Goal: Information Seeking & Learning: Check status

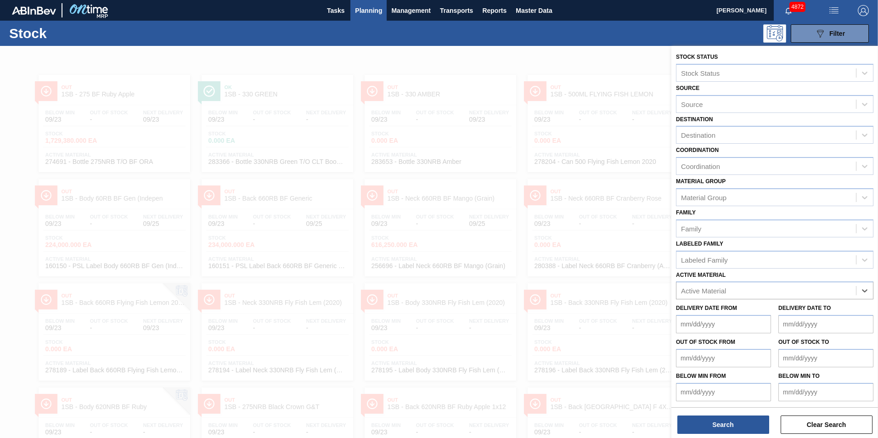
scroll to position [6, 0]
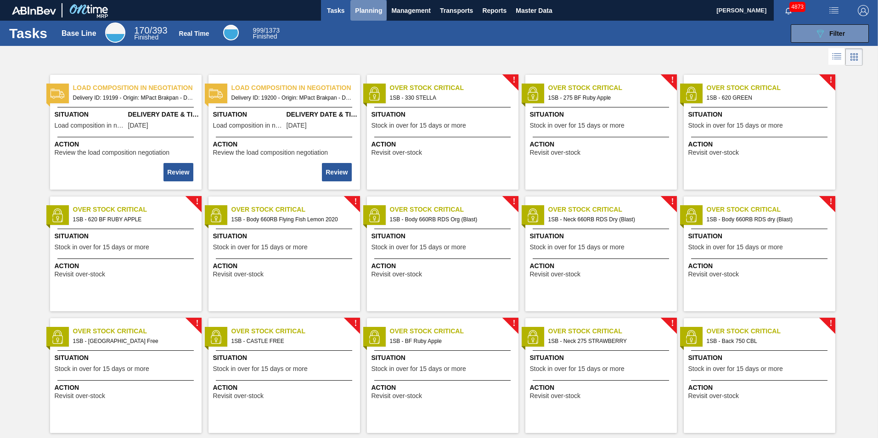
click at [374, 11] on span "Planning" at bounding box center [368, 10] width 27 height 11
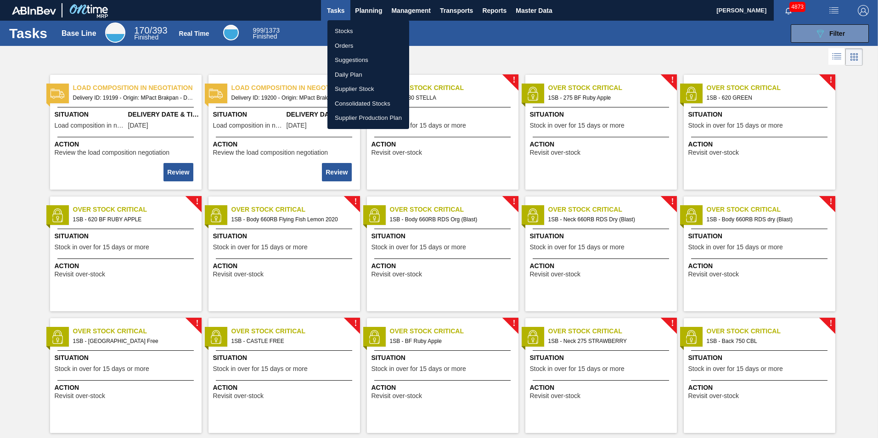
click at [350, 30] on li "Stocks" at bounding box center [368, 31] width 82 height 15
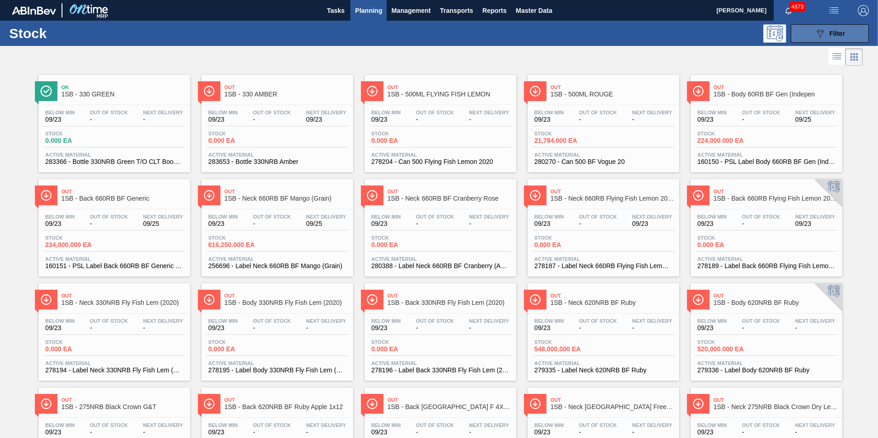
click at [839, 29] on div "089F7B8B-B2A5-4AFE-B5C0-19BA573D28AC Filter" at bounding box center [830, 33] width 30 height 11
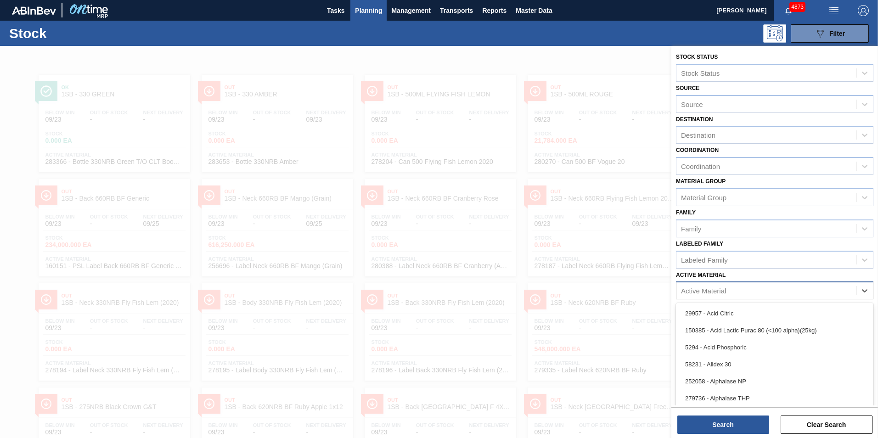
scroll to position [6, 0]
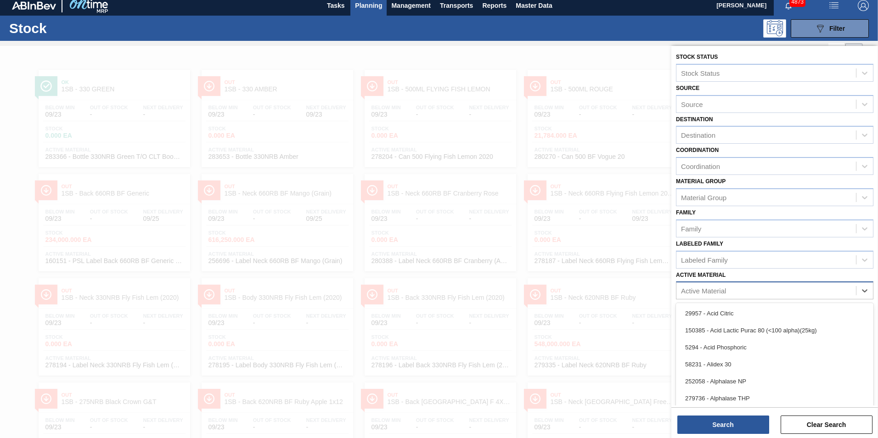
click at [692, 288] on div "Active Material" at bounding box center [703, 291] width 45 height 8
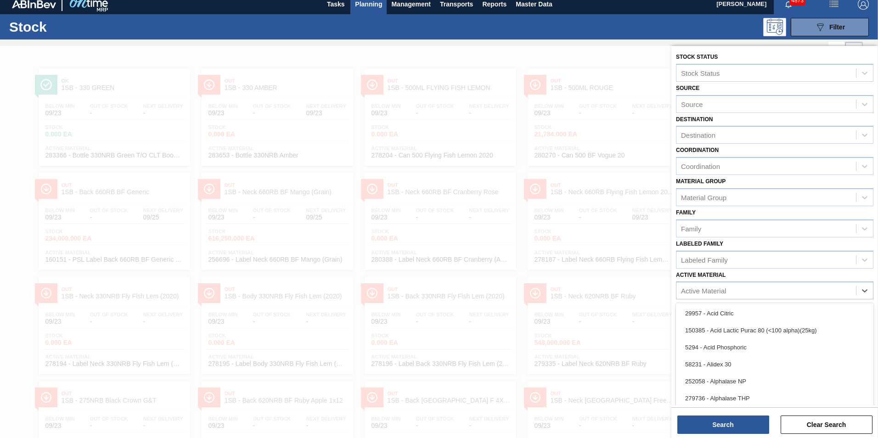
paste Material "285187"
type Material "285187"
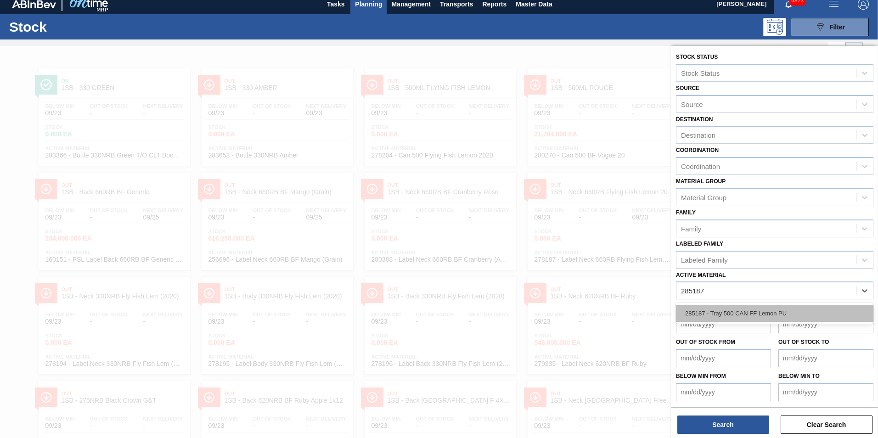
click at [723, 314] on div "285187 - Tray 500 CAN FF Lemon PU" at bounding box center [774, 313] width 197 height 17
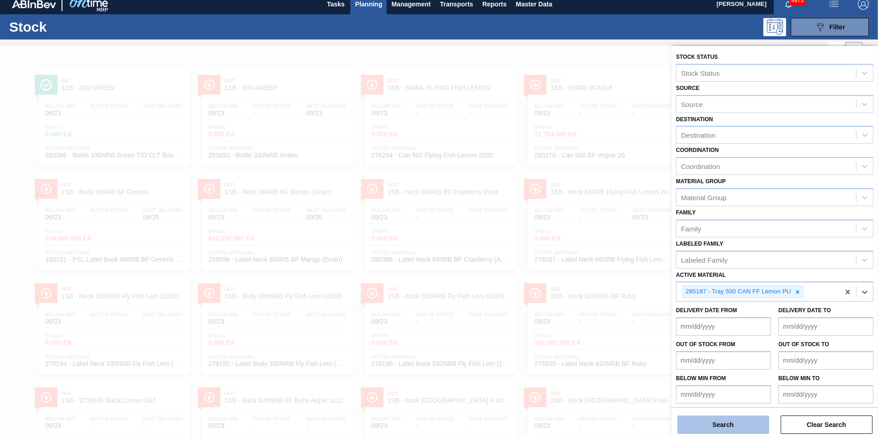
click at [722, 423] on button "Search" at bounding box center [723, 425] width 92 height 18
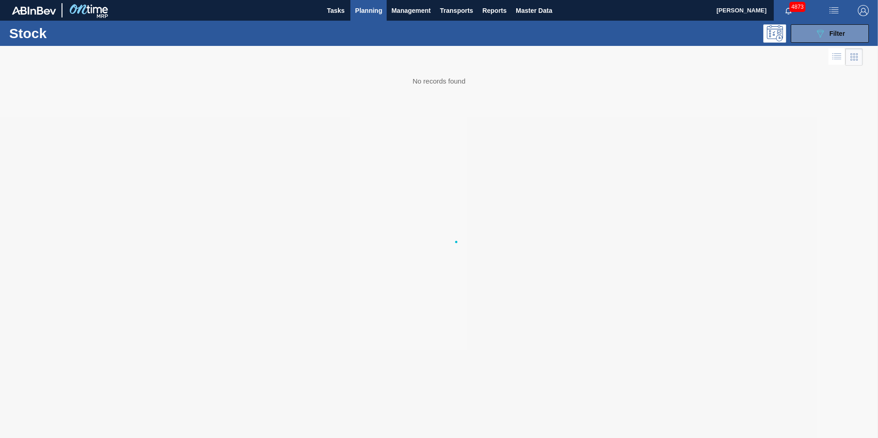
scroll to position [0, 0]
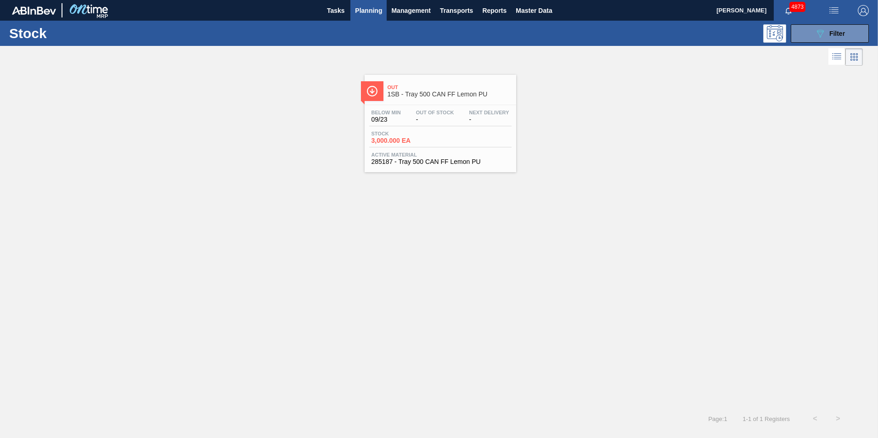
click at [427, 128] on div "Below Min 09/23 Out Of Stock - Next Delivery - Stock 3,000.000 EA Active Materi…" at bounding box center [441, 136] width 152 height 62
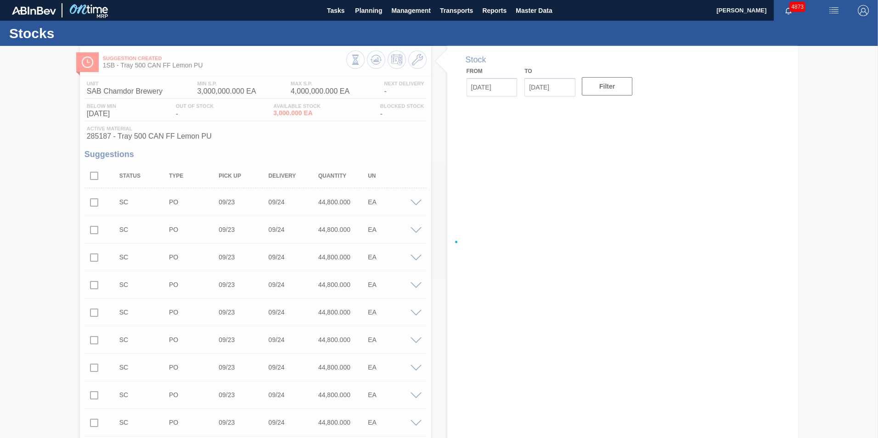
type input "[DATE]"
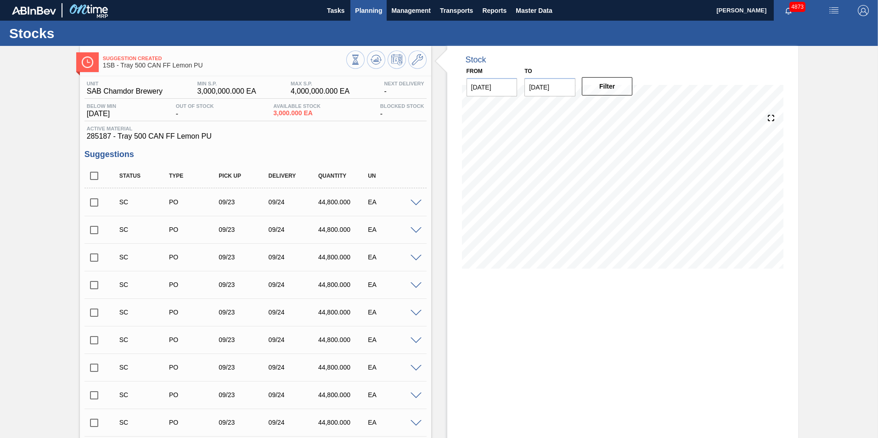
click at [367, 11] on span "Planning" at bounding box center [368, 10] width 27 height 11
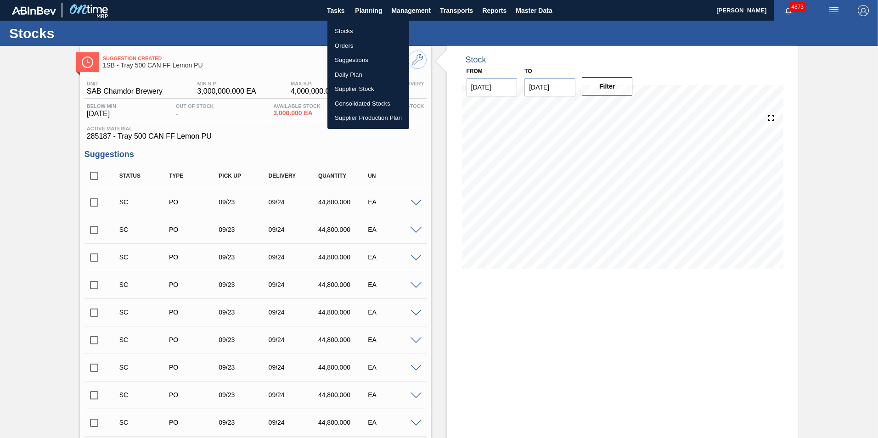
drag, startPoint x: 339, startPoint y: 31, endPoint x: 401, endPoint y: 57, distance: 67.1
click at [339, 31] on li "Stocks" at bounding box center [368, 31] width 82 height 15
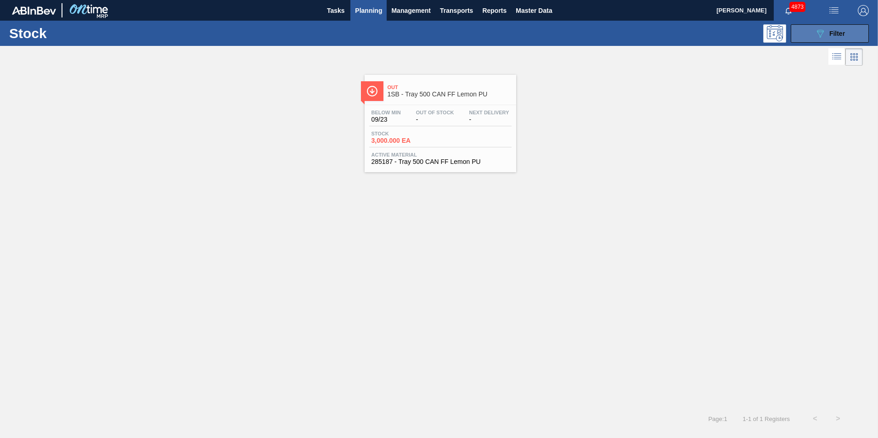
click at [833, 34] on span "Filter" at bounding box center [837, 33] width 16 height 7
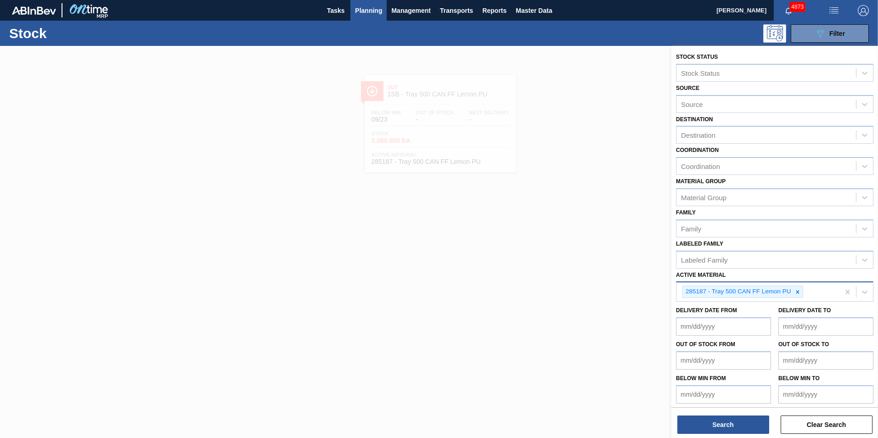
drag, startPoint x: 799, startPoint y: 292, endPoint x: 754, endPoint y: 298, distance: 44.6
click at [798, 293] on icon at bounding box center [797, 292] width 6 height 6
paste Material "285236"
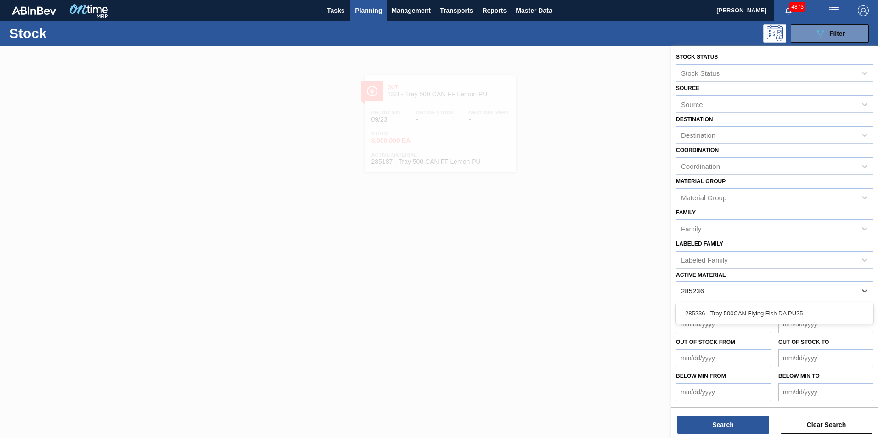
type Material "285236"
click at [748, 309] on div "285236 - Tray 500CAN Flying Fish DA PU25" at bounding box center [774, 313] width 197 height 17
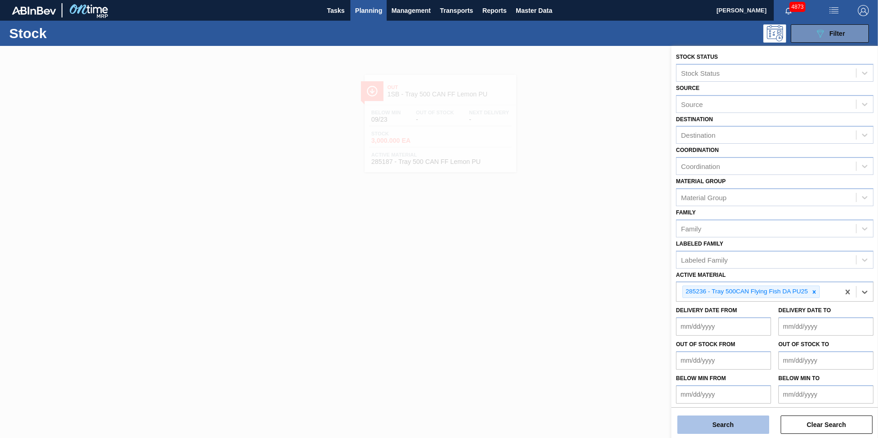
click at [732, 421] on button "Search" at bounding box center [723, 425] width 92 height 18
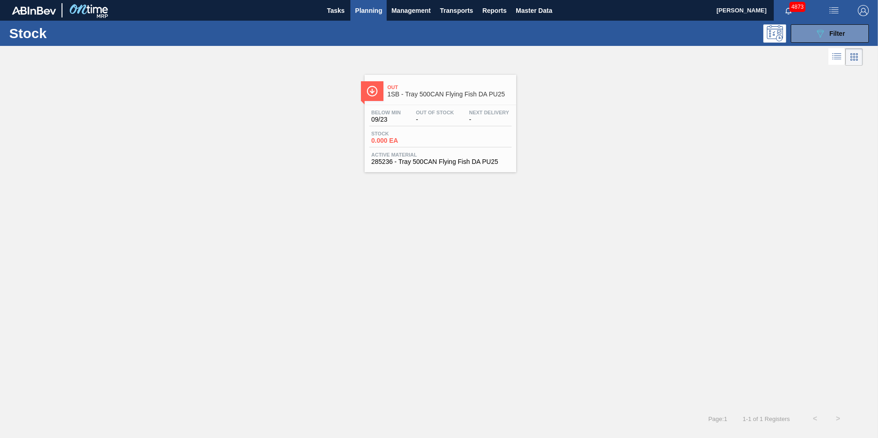
click at [430, 123] on div "Below Min 09/23 Out Of Stock - Next Delivery -" at bounding box center [440, 118] width 142 height 17
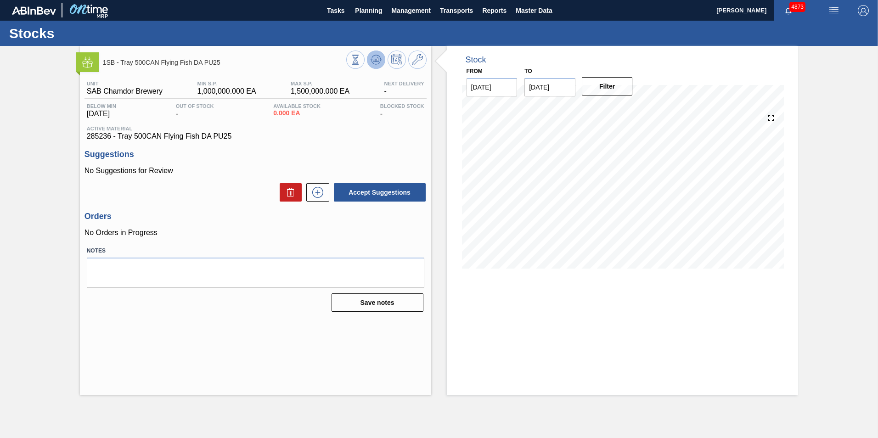
click at [376, 59] on icon at bounding box center [376, 59] width 11 height 11
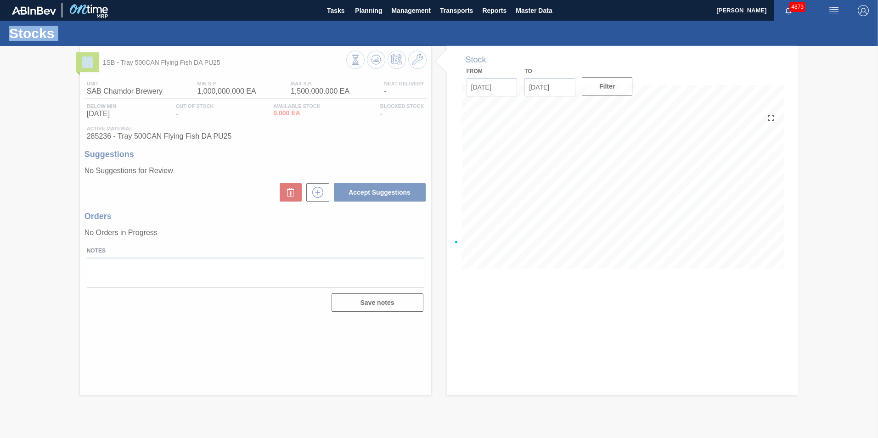
click at [376, 59] on div at bounding box center [439, 242] width 878 height 392
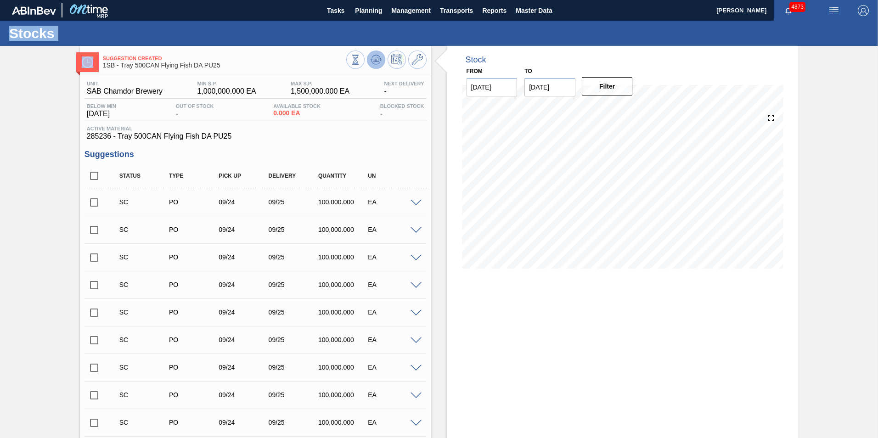
click at [374, 58] on icon at bounding box center [376, 59] width 11 height 11
click at [377, 60] on icon at bounding box center [376, 59] width 6 height 4
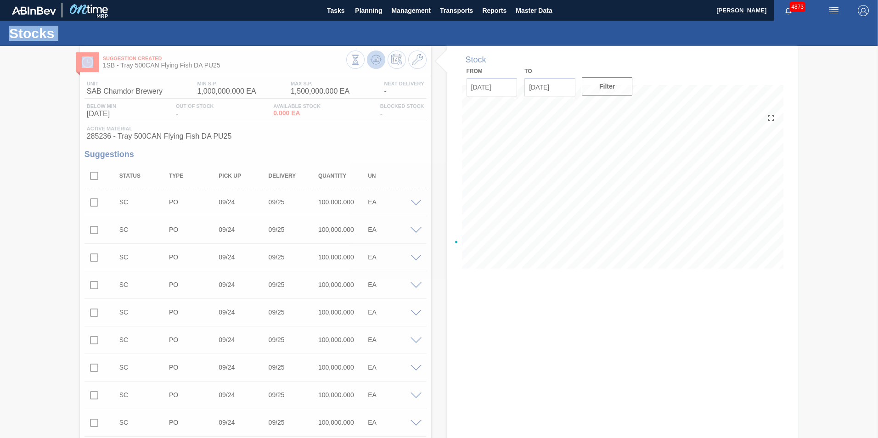
click at [377, 60] on div at bounding box center [439, 242] width 878 height 392
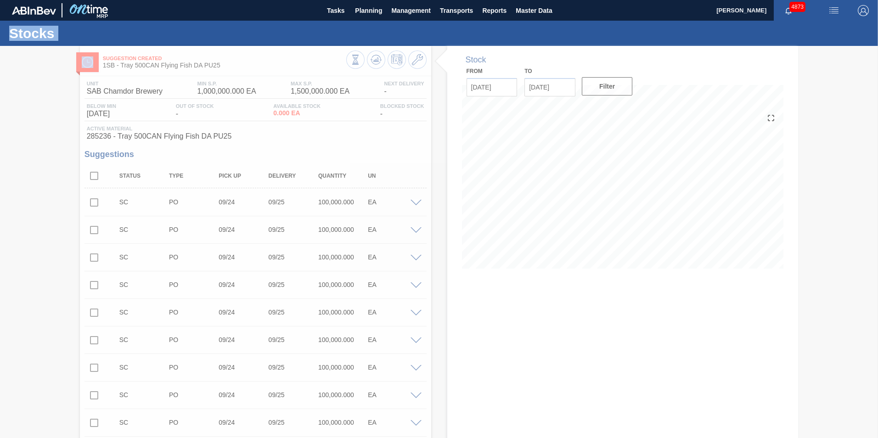
click at [377, 60] on div at bounding box center [439, 242] width 878 height 392
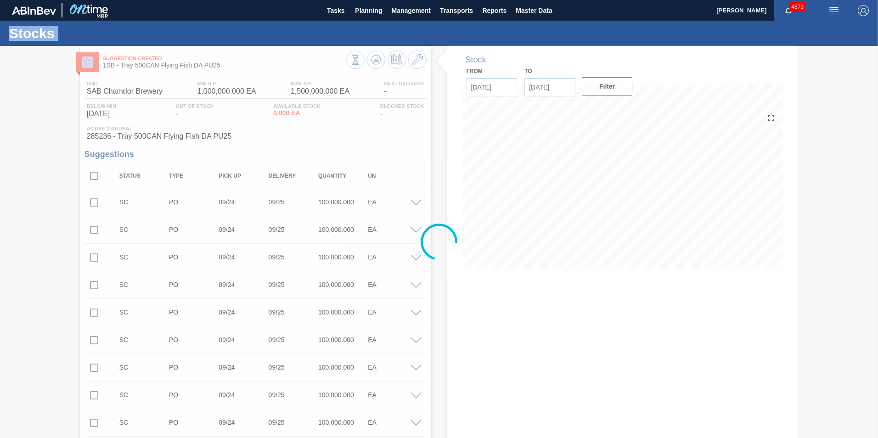
click at [377, 60] on div at bounding box center [439, 242] width 878 height 392
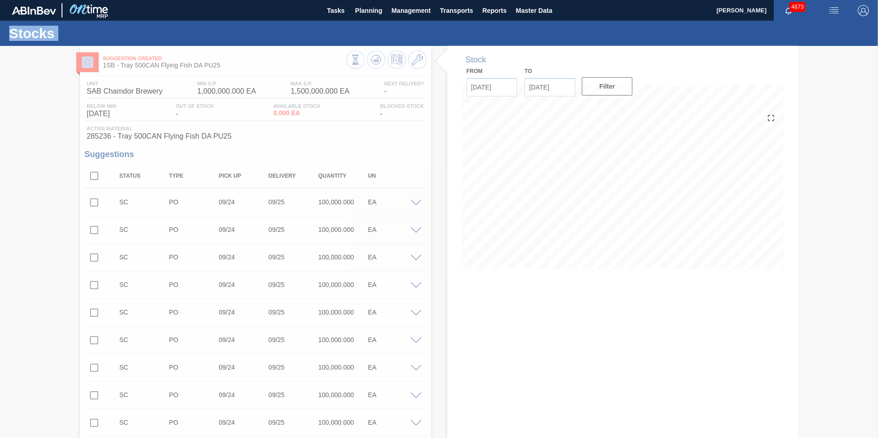
click at [377, 60] on div at bounding box center [439, 242] width 878 height 392
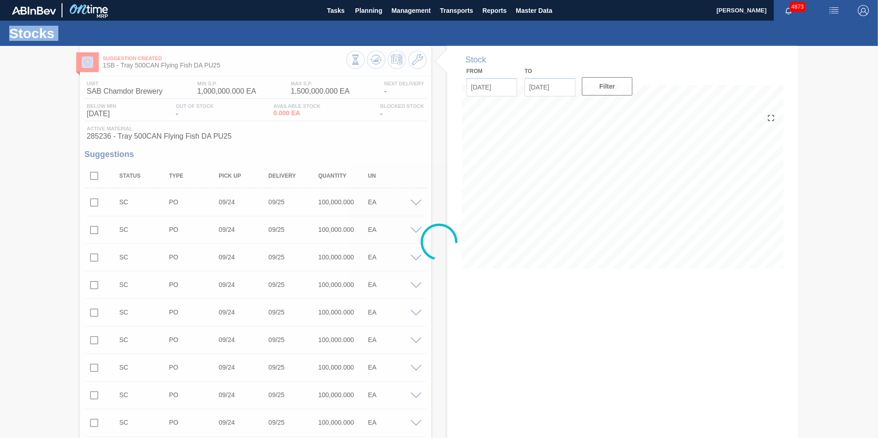
click at [377, 60] on div at bounding box center [439, 242] width 878 height 392
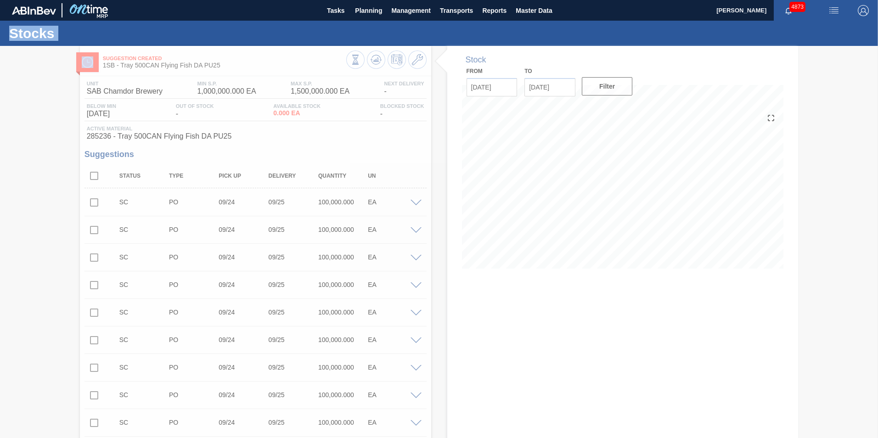
click at [377, 60] on div at bounding box center [439, 242] width 878 height 392
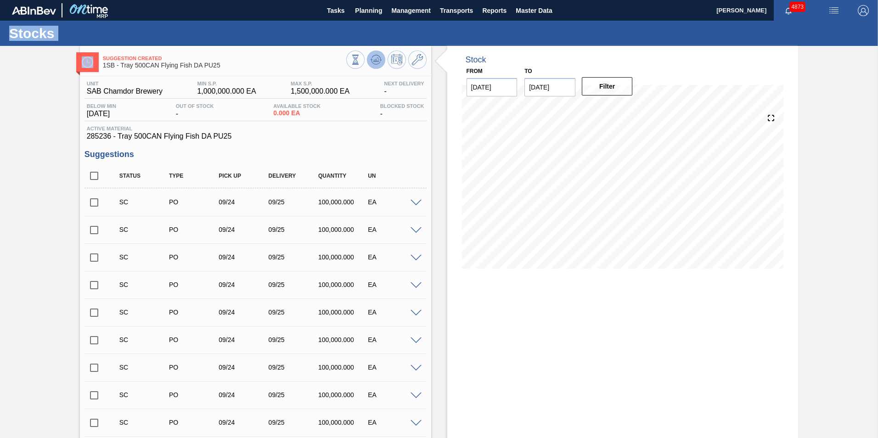
click at [377, 60] on icon at bounding box center [376, 59] width 6 height 4
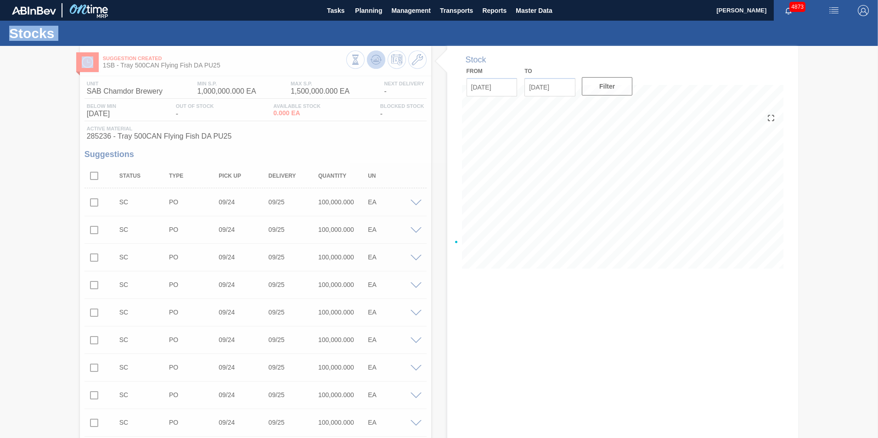
click at [377, 60] on div at bounding box center [439, 242] width 878 height 392
